Goal: Check status: Check status

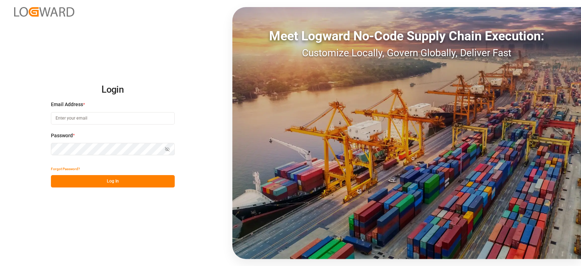
type input "jan.gerold@melitta.de"
drag, startPoint x: 98, startPoint y: 192, endPoint x: 99, endPoint y: 188, distance: 4.0
click at [98, 191] on div "Login Email Address * jan.gerold@melitta.de Password * Show password Forgot Pas…" at bounding box center [290, 133] width 581 height 266
click at [103, 184] on button "Log In" at bounding box center [113, 181] width 124 height 12
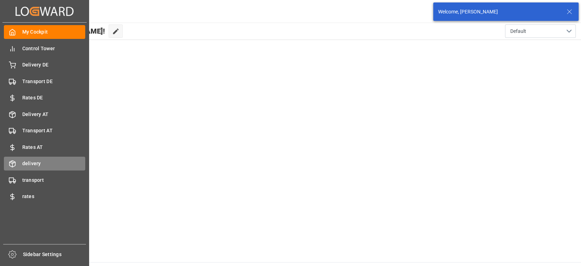
click at [40, 165] on span "delivery" at bounding box center [53, 163] width 63 height 7
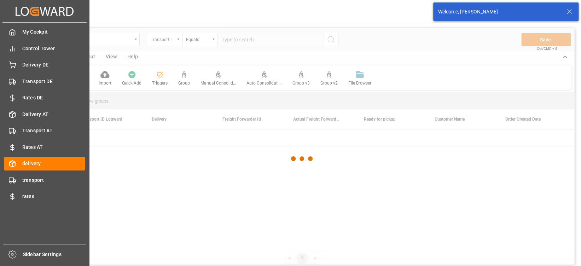
click at [15, 188] on div "My Cockpit My Cockpit Control Tower Control Tower Delivery DE Delivery DE Trans…" at bounding box center [44, 134] width 84 height 222
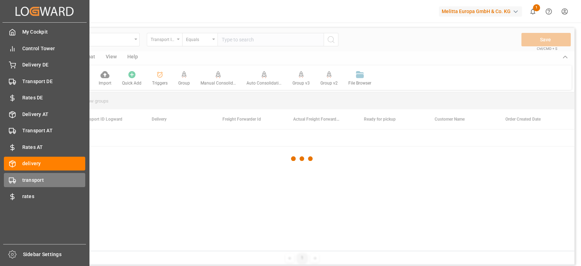
click at [24, 180] on span "transport" at bounding box center [53, 180] width 63 height 7
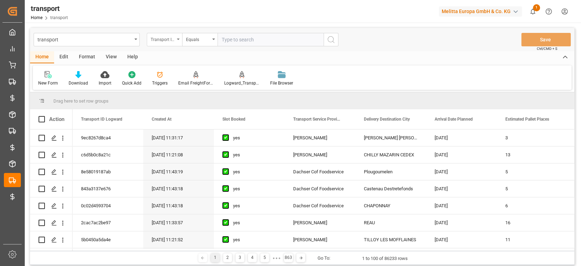
click at [166, 39] on div "Transport ID Logward" at bounding box center [163, 39] width 24 height 8
type input "r"
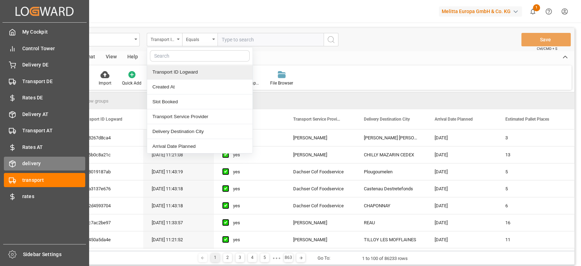
click at [15, 162] on icon at bounding box center [13, 164] width 6 height 6
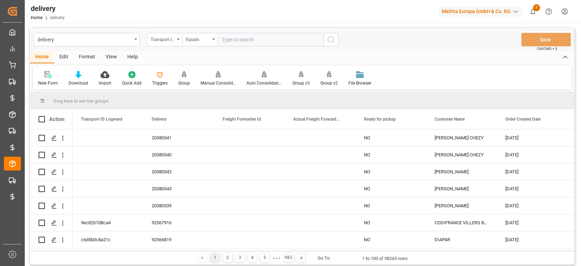
click at [162, 40] on div "Transport ID Logward" at bounding box center [163, 39] width 24 height 8
type input "route"
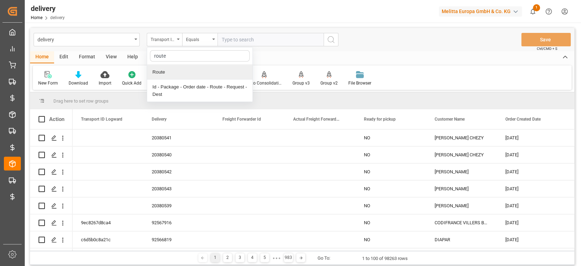
click at [173, 72] on div "Route" at bounding box center [199, 72] width 105 height 15
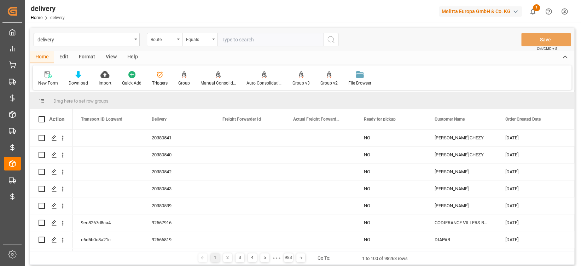
drag, startPoint x: 224, startPoint y: 38, endPoint x: 212, endPoint y: 39, distance: 11.4
click at [215, 39] on div "Route Equals" at bounding box center [243, 39] width 192 height 13
click at [209, 40] on div "Equals" at bounding box center [198, 39] width 24 height 8
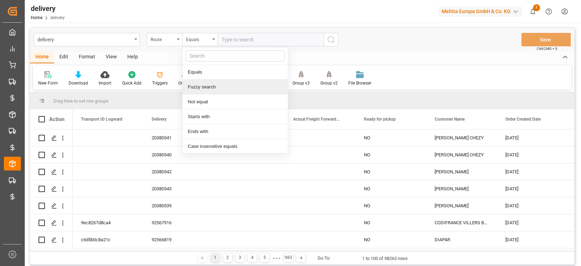
click at [229, 86] on div "Fuzzy search" at bounding box center [235, 87] width 105 height 15
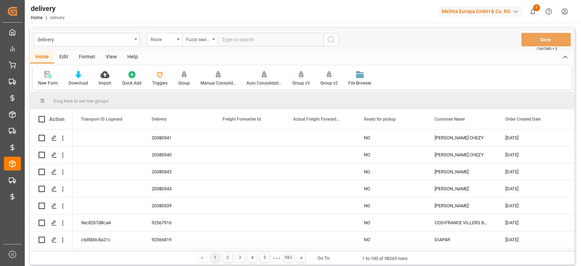
type input "G"
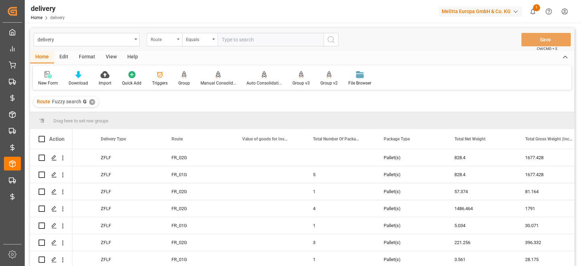
click at [163, 33] on div "Route" at bounding box center [164, 39] width 35 height 13
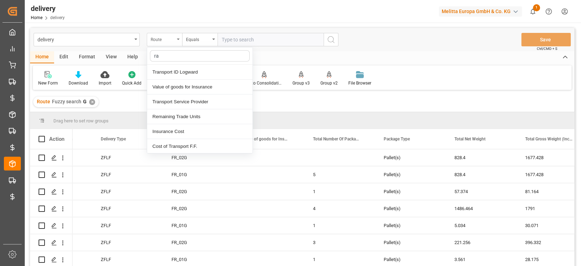
type input "r"
click at [406, 54] on div "Home Edit Format View Help" at bounding box center [302, 57] width 545 height 12
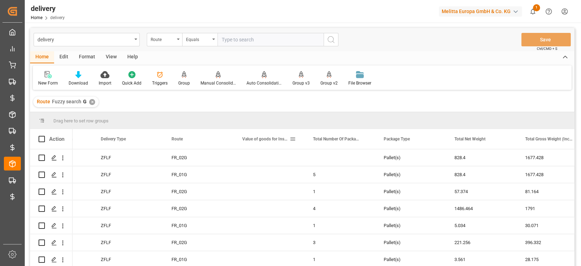
click at [292, 136] on span at bounding box center [293, 139] width 6 height 6
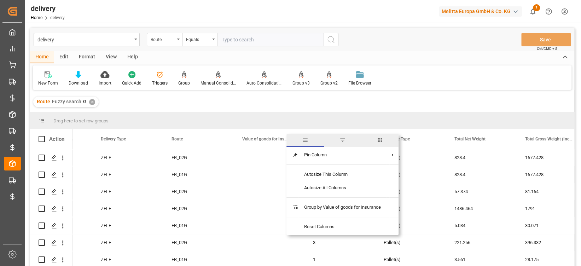
click at [381, 141] on span "columns" at bounding box center [380, 140] width 6 height 6
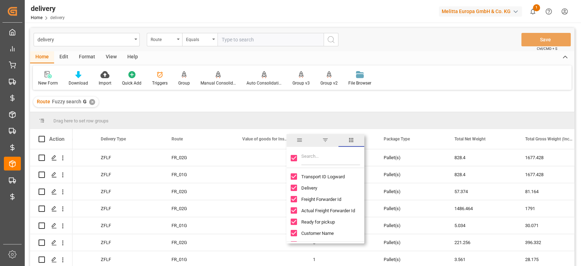
drag, startPoint x: 294, startPoint y: 159, endPoint x: 305, endPoint y: 159, distance: 10.6
click at [294, 159] on input "Toggle Select All Columns" at bounding box center [294, 158] width 6 height 6
checkbox input "false"
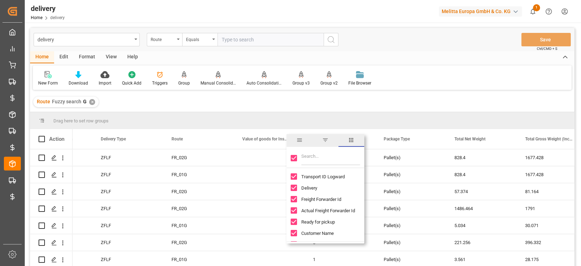
checkbox input "false"
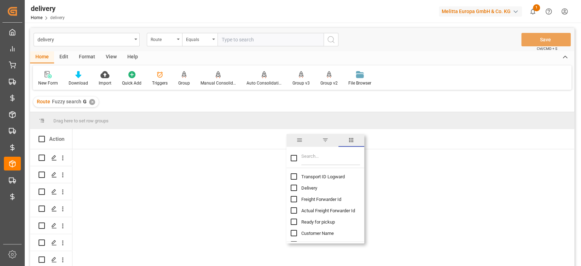
click at [307, 159] on input "Filter Columns Input" at bounding box center [330, 158] width 59 height 14
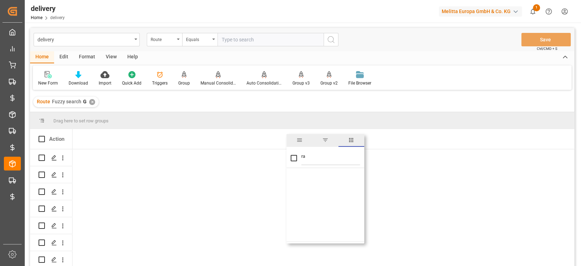
type input "r"
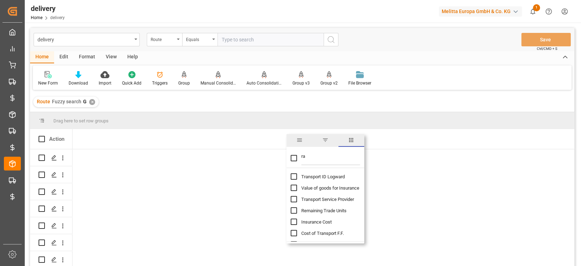
type input "r"
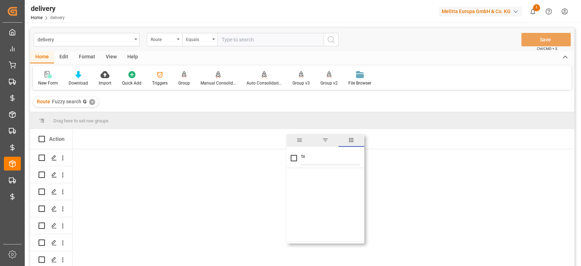
type input "t"
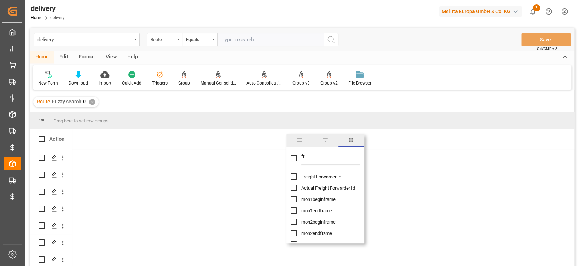
type input "f"
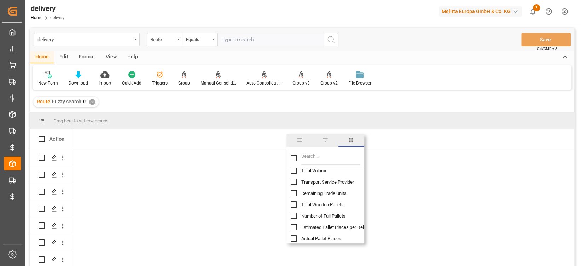
click at [292, 180] on input "Transport Service Provider column toggle visibility (hidden)" at bounding box center [294, 182] width 6 height 6
checkbox input "true"
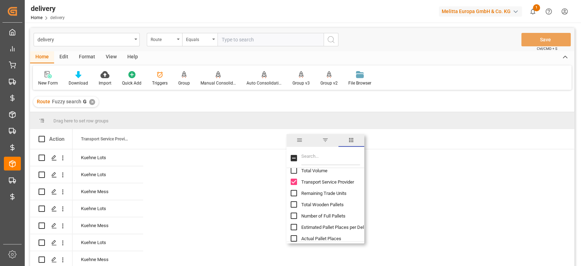
checkbox input "false"
click at [471, 85] on div "New Form Download Import Quick Add Triggers Group Manual Consolidation Auto Con…" at bounding box center [302, 77] width 539 height 24
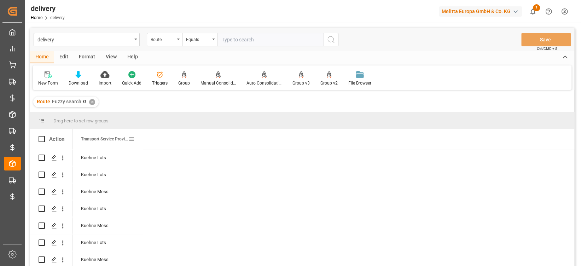
click at [132, 138] on span at bounding box center [131, 139] width 6 height 6
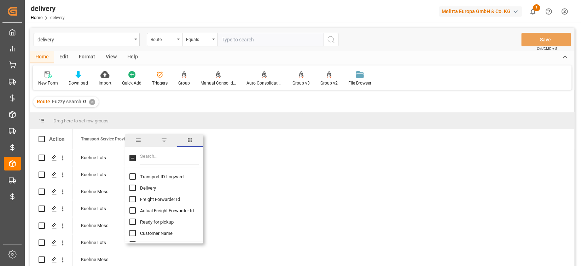
click at [154, 157] on input "Filter Columns Input" at bounding box center [169, 158] width 59 height 14
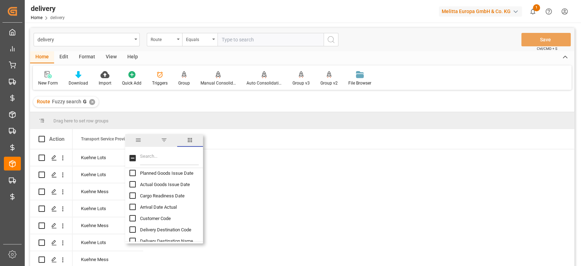
click at [134, 185] on input "Actual Goods Issue Date column toggle visibility (hidden)" at bounding box center [133, 184] width 6 height 6
checkbox input "true"
click at [418, 106] on div "Route Fuzzy search G ✕" at bounding box center [302, 102] width 545 height 20
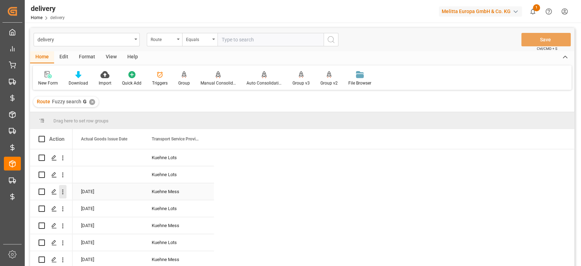
click at [64, 190] on icon "open menu" at bounding box center [62, 191] width 7 height 7
click at [82, 206] on span "Open in new tab" at bounding box center [109, 206] width 64 height 7
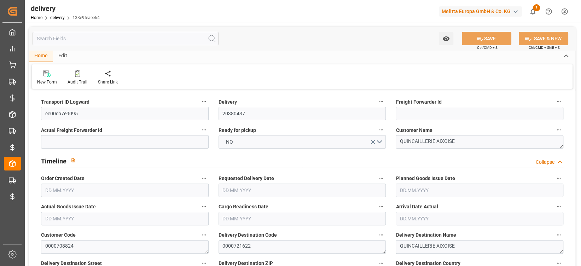
type input "1"
type input "57.374"
type input "81.164"
type input "130.727"
type input "12"
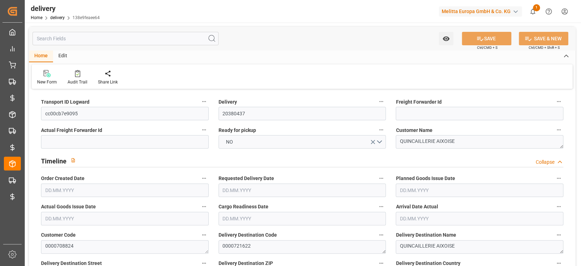
type input "1"
type input "0"
type input "1"
type input "0"
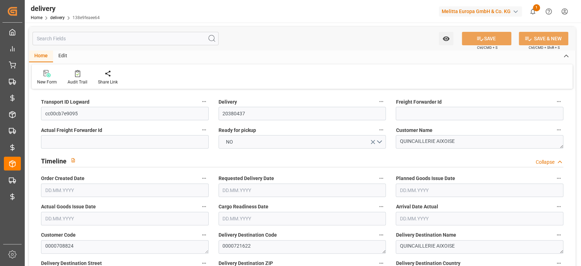
type input "0"
type input "60.31"
type input "0"
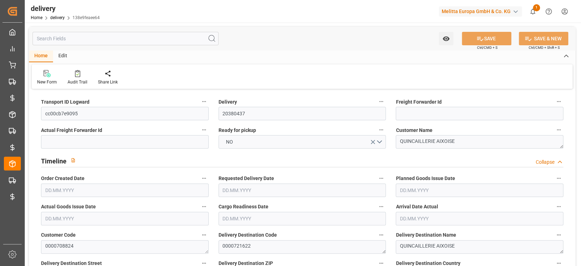
type input "4.32"
type input "1.5"
type input "1.3"
type input "0"
type input "1.5"
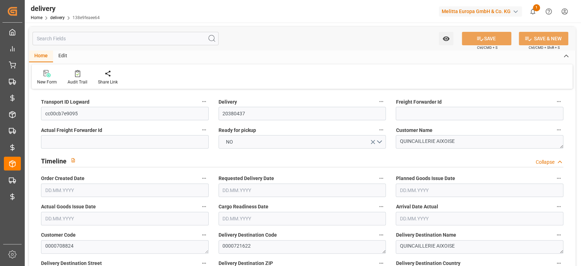
type input "58.164"
type input "101"
type input "400.3688"
type input "0.0257"
type input "0"
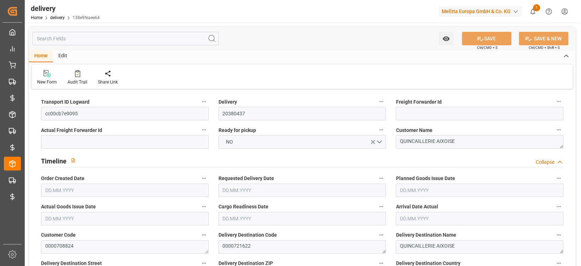
type input "[DATE]"
type input "14.10.2025 11:00"
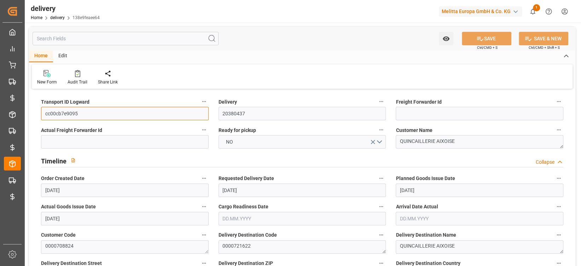
drag, startPoint x: 86, startPoint y: 113, endPoint x: 29, endPoint y: 108, distance: 57.2
click at [101, 42] on input "text" at bounding box center [126, 38] width 186 height 13
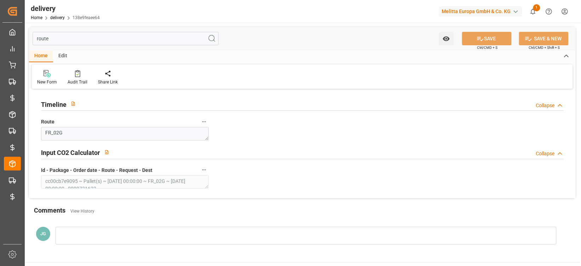
type input "route"
click at [88, 139] on textarea "FR_02G" at bounding box center [125, 133] width 168 height 13
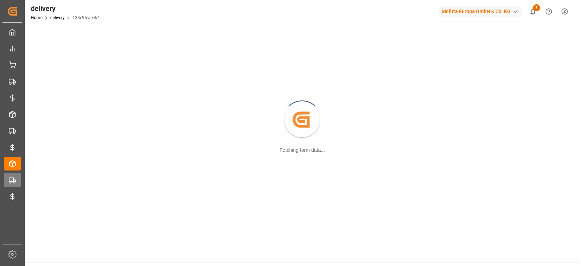
click at [20, 178] on div "transport transport" at bounding box center [12, 180] width 17 height 14
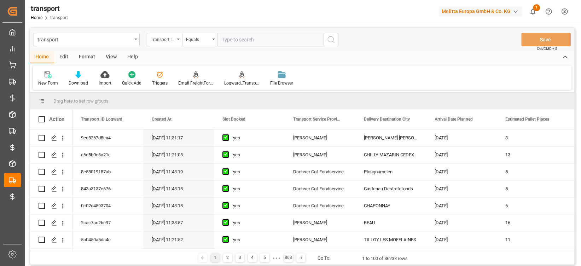
type input "cc00cb7e9095"
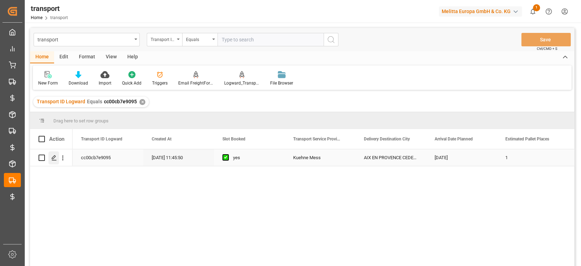
click at [53, 157] on icon "Press SPACE to select this row." at bounding box center [54, 158] width 6 height 6
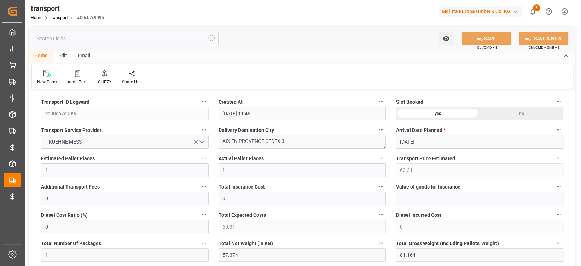
type input "[DATE] 11:45"
type input "[DATE]"
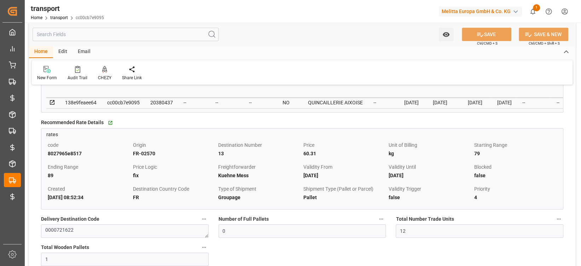
scroll to position [304, 0]
click at [89, 29] on input "text" at bounding box center [126, 34] width 186 height 13
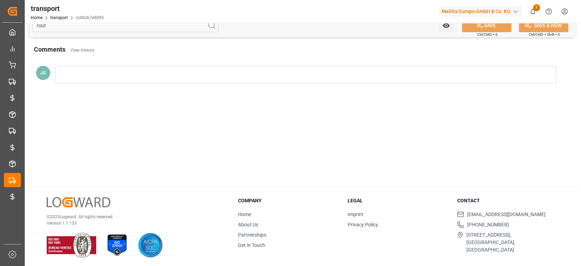
scroll to position [0, 0]
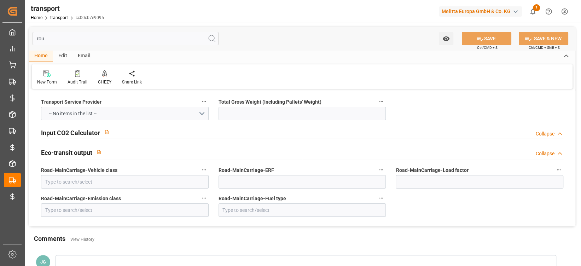
type input "ro"
type input "3.5-7.5 t"
type input "EURO 6"
type input "Diesel"
type input "81.164"
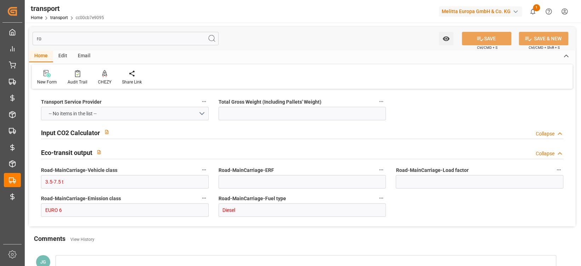
type input "21"
type input "35"
type input "r"
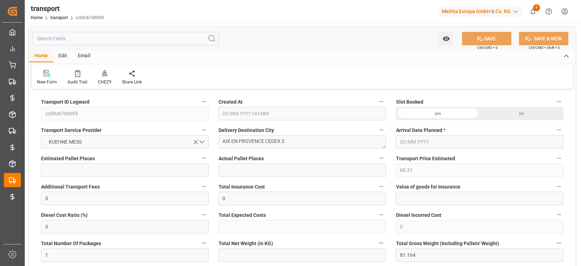
type input "[DATE] 11:45"
type input "[DATE]"
type textarea "a321cf57d71f"
type input "Small Shipment"
type input "1"
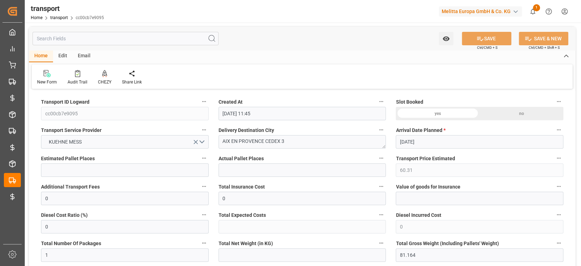
type input "1"
type input "60.31"
type input "57.374"
type input "130.727"
type input "1"
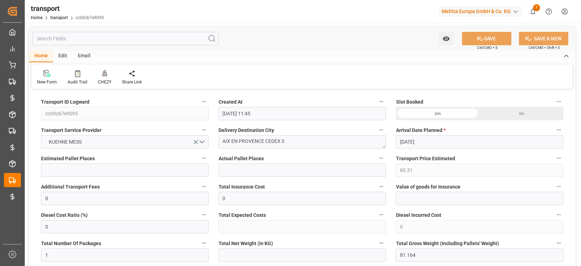
type input "101"
type input "4710.8598"
type input "[DATE]"
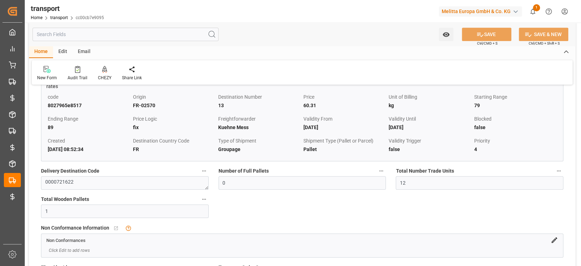
scroll to position [357, 0]
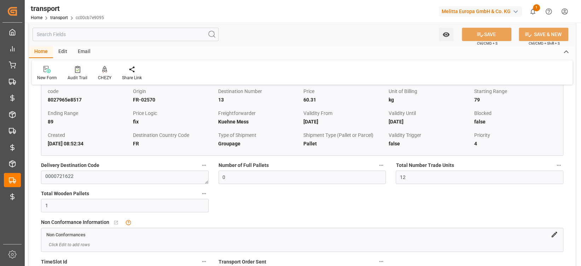
click at [77, 66] on icon at bounding box center [77, 69] width 5 height 7
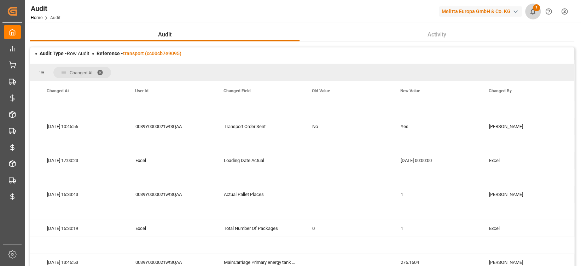
click at [532, 12] on icon "show 1 new notifications" at bounding box center [532, 11] width 7 height 7
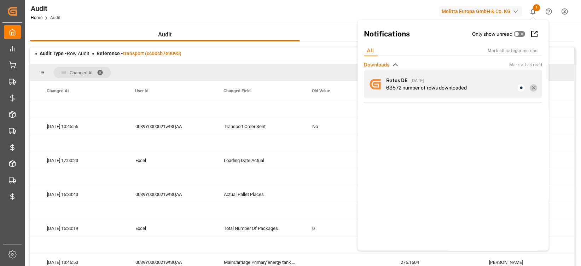
click at [531, 90] on icon at bounding box center [534, 88] width 6 height 6
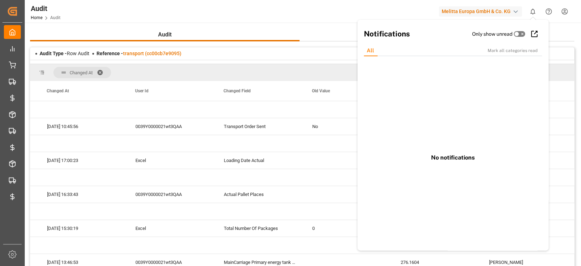
click at [309, 11] on div "Audit Home Audit Melitta Europa GmbH & Co. KG 0 Notifications Only show unread …" at bounding box center [301, 11] width 562 height 23
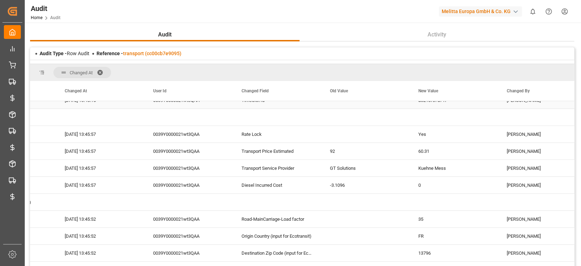
scroll to position [1438, 0]
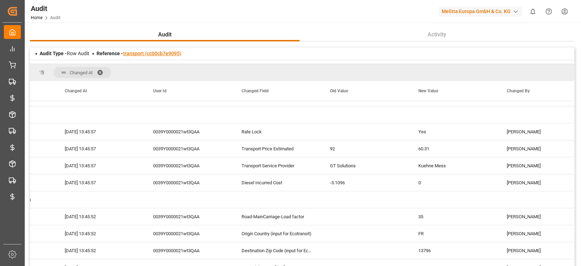
click at [155, 53] on link "transport (cc00cb7e9095)" at bounding box center [152, 54] width 58 height 6
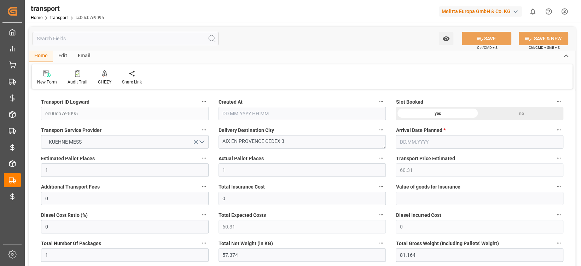
type input "[DATE] 11:45"
type input "[DATE]"
